Goal: Task Accomplishment & Management: Complete application form

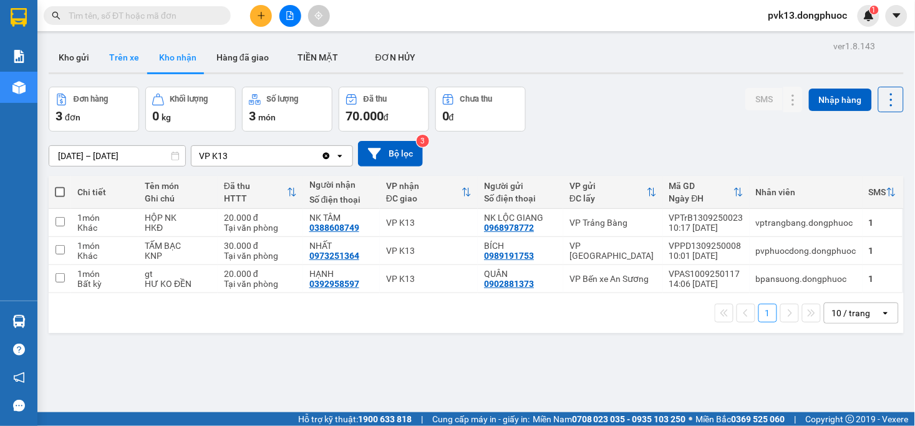
click at [115, 63] on button "Trên xe" at bounding box center [124, 57] width 50 height 30
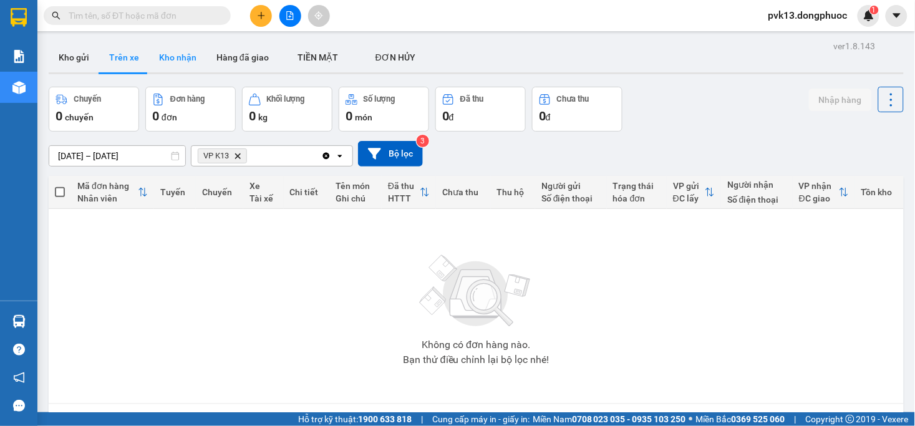
click at [172, 63] on button "Kho nhận" at bounding box center [177, 57] width 57 height 30
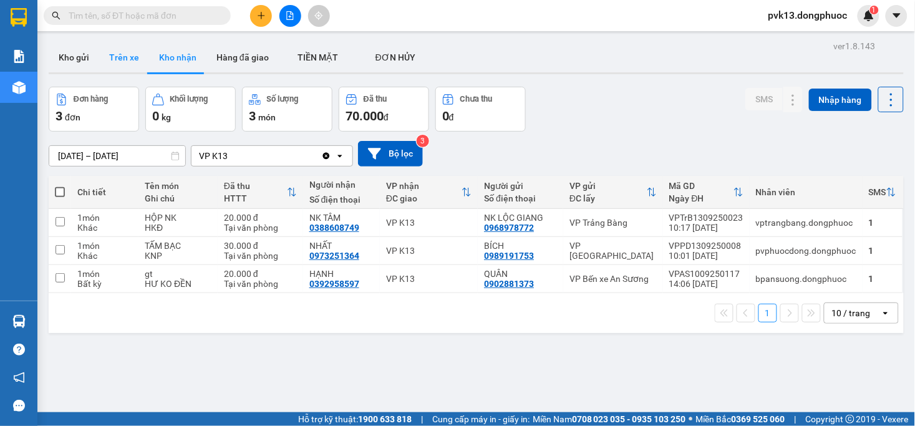
click at [126, 56] on button "Trên xe" at bounding box center [124, 57] width 50 height 30
type input "[DATE] – [DATE]"
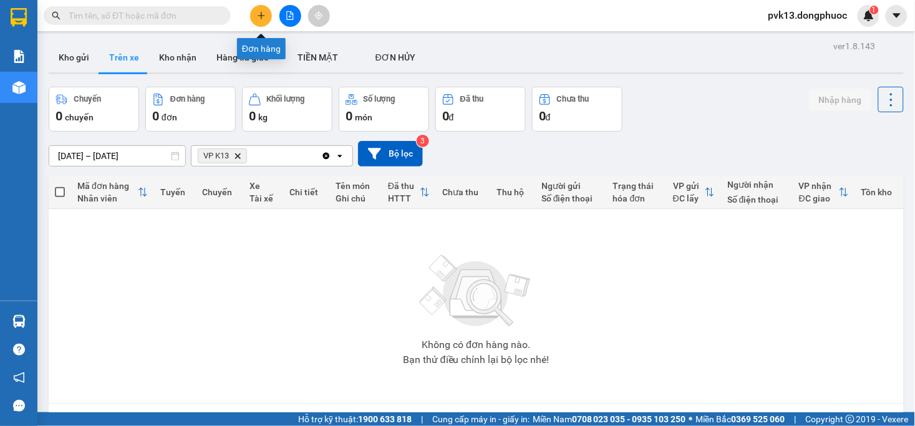
click at [259, 21] on button at bounding box center [261, 16] width 22 height 22
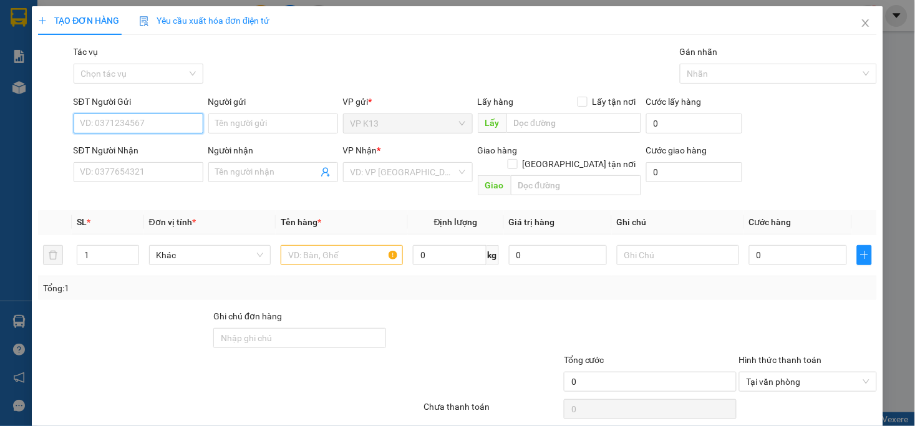
click at [111, 125] on input "SĐT Người Gửi" at bounding box center [139, 123] width 130 height 20
click at [115, 122] on input "SĐT Người Gửi" at bounding box center [139, 123] width 130 height 20
click at [115, 121] on input "SĐT Người Gửi" at bounding box center [139, 123] width 130 height 20
click at [133, 153] on div "0977772597 - được" at bounding box center [136, 149] width 113 height 14
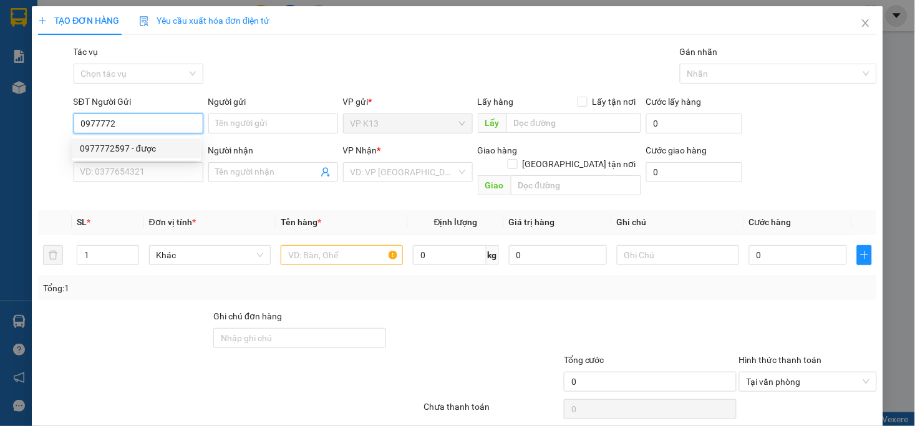
type input "0977772597"
type input "được"
type input "0908450824"
type input "[PERSON_NAME]"
type input "20.000"
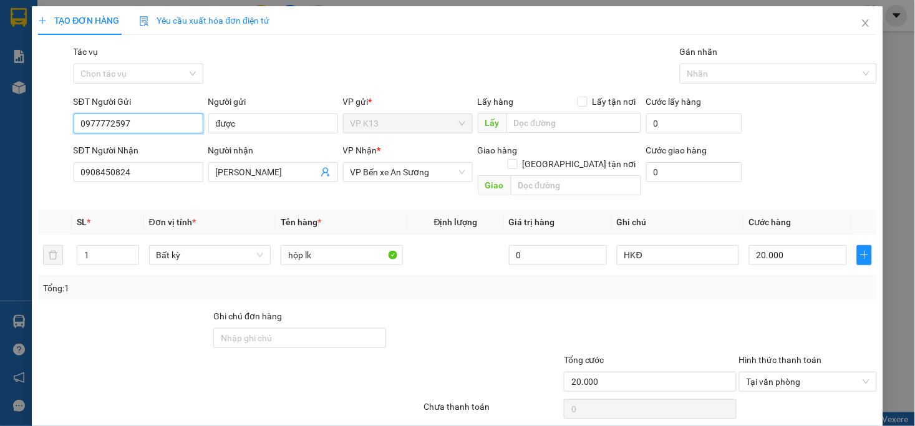
scroll to position [35, 0]
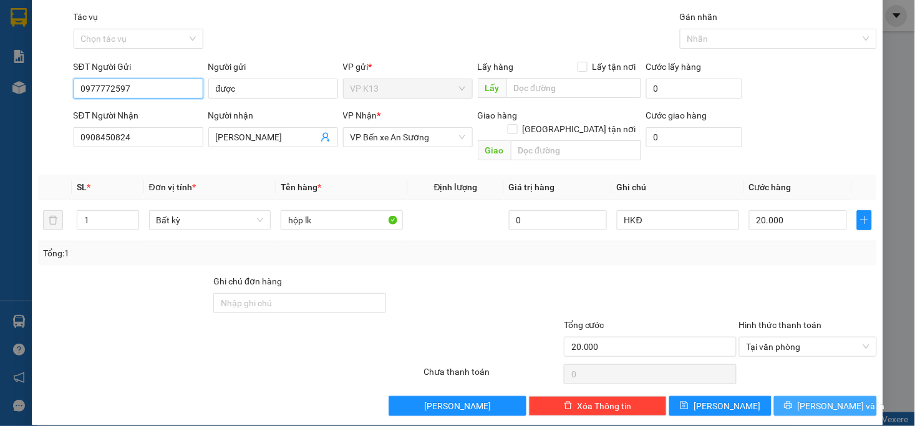
type input "0977772597"
click at [810, 399] on span "[PERSON_NAME] và In" at bounding box center [840, 406] width 87 height 14
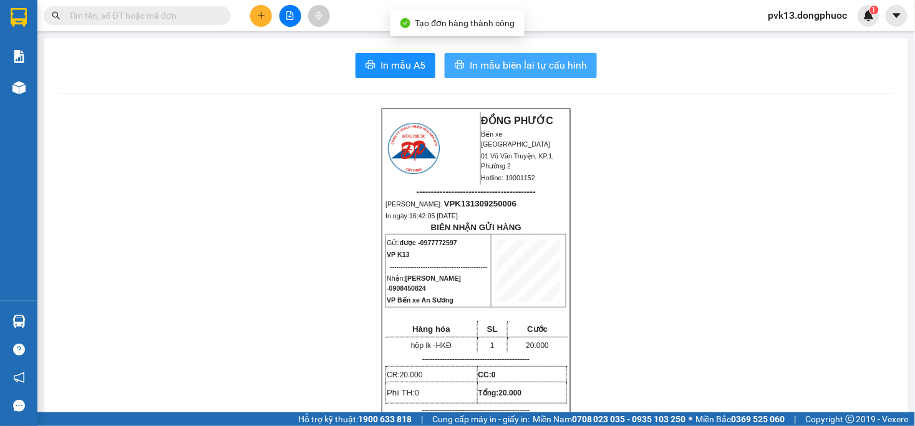
click at [519, 76] on button "In mẫu biên lai tự cấu hình" at bounding box center [521, 65] width 152 height 25
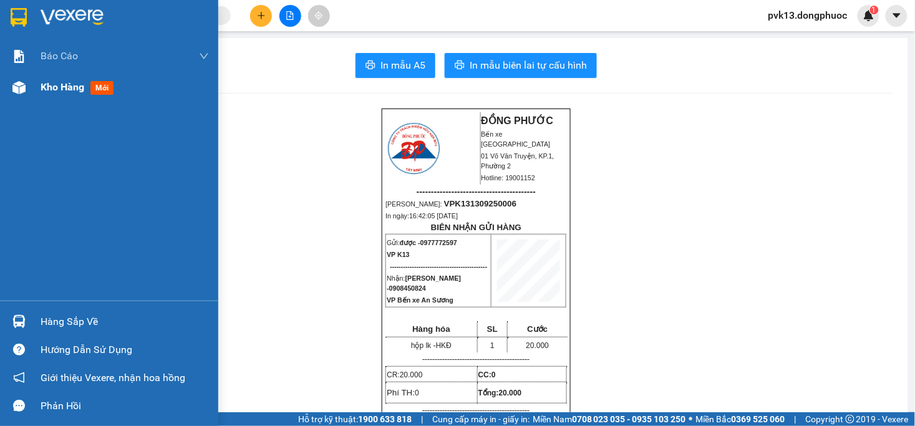
click at [42, 90] on span "Kho hàng" at bounding box center [63, 87] width 44 height 12
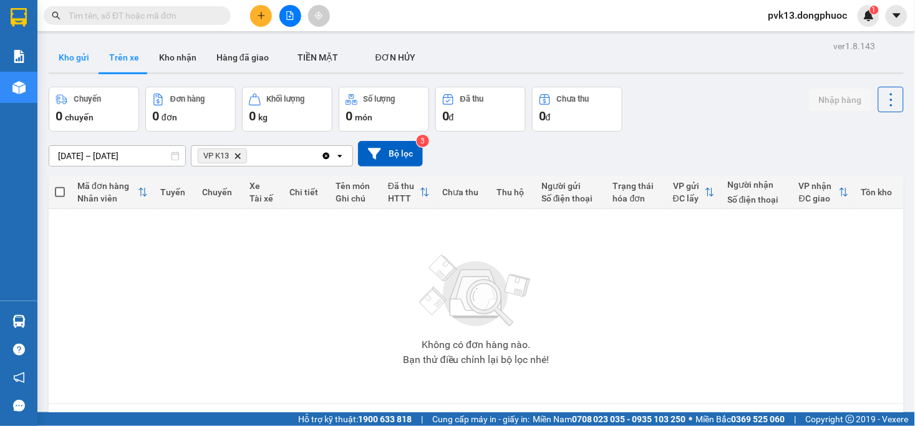
click at [75, 54] on button "Kho gửi" at bounding box center [74, 57] width 50 height 30
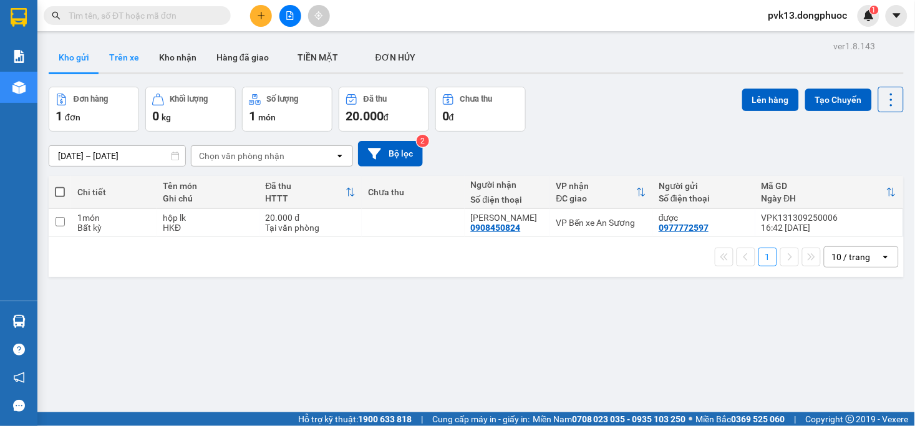
click at [127, 60] on button "Trên xe" at bounding box center [124, 57] width 50 height 30
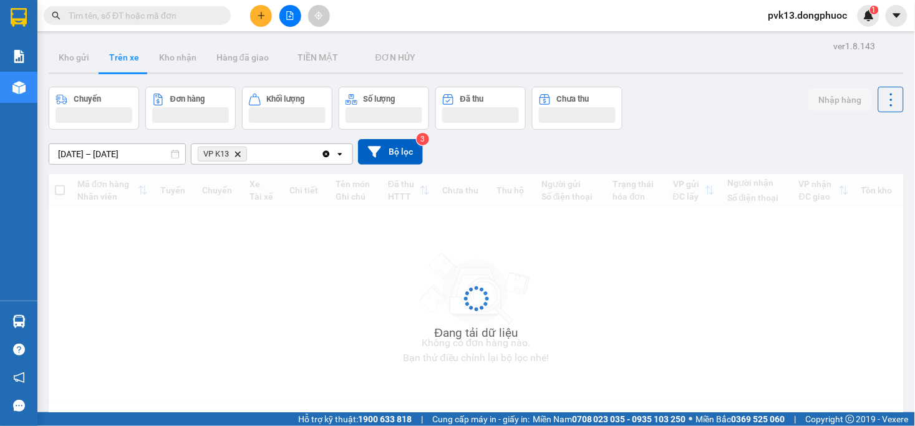
click at [127, 60] on button "Trên xe" at bounding box center [124, 57] width 50 height 30
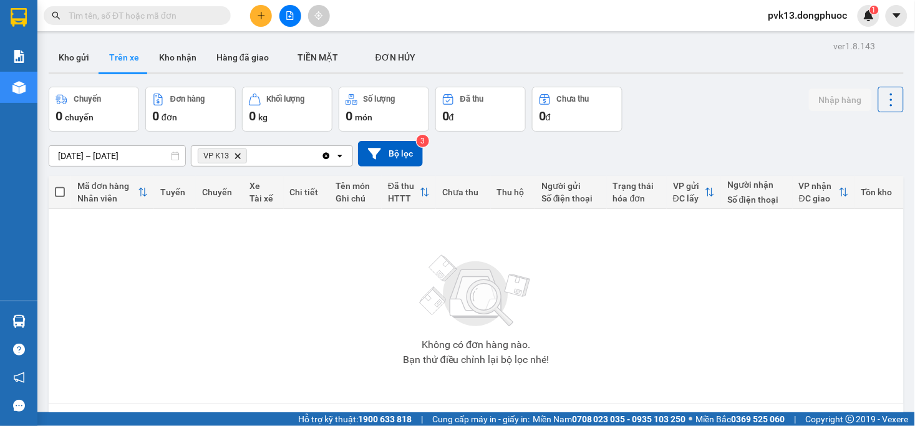
click at [127, 60] on button "Trên xe" at bounding box center [124, 57] width 50 height 30
